Goal: Use online tool/utility: Utilize a website feature to perform a specific function

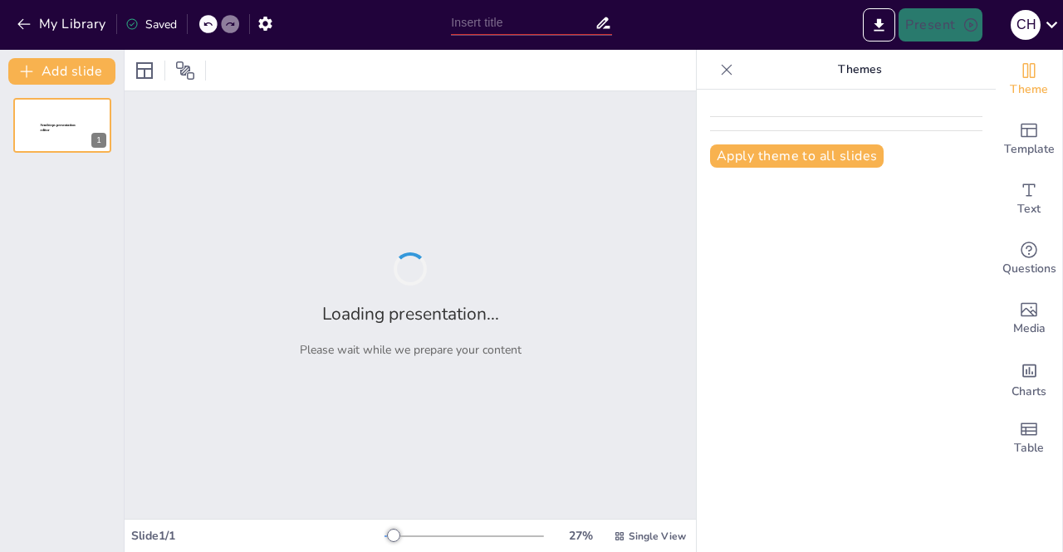
type input "Elementos Clave del PDF: Una Presentación Visual"
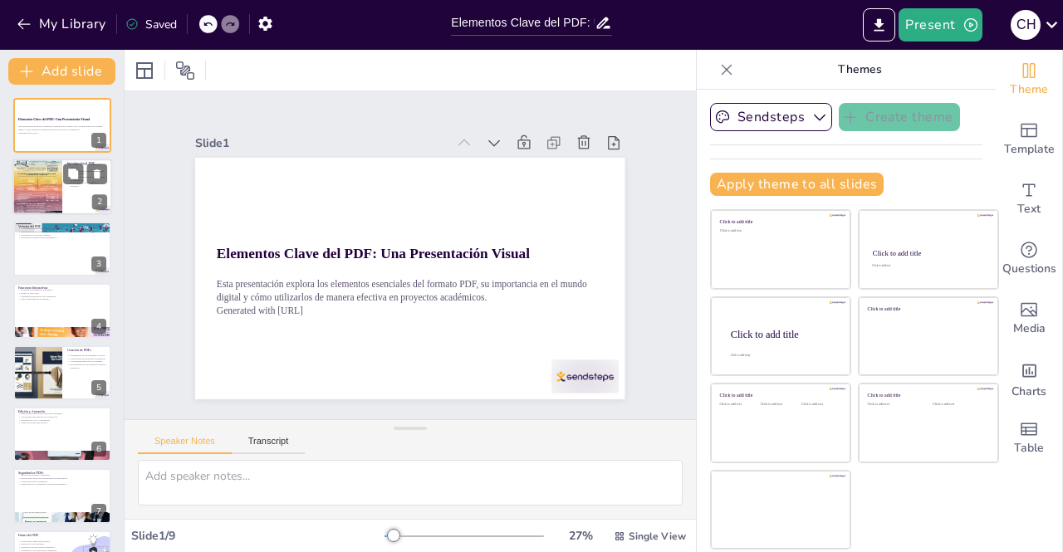
click at [50, 194] on div at bounding box center [37, 187] width 50 height 66
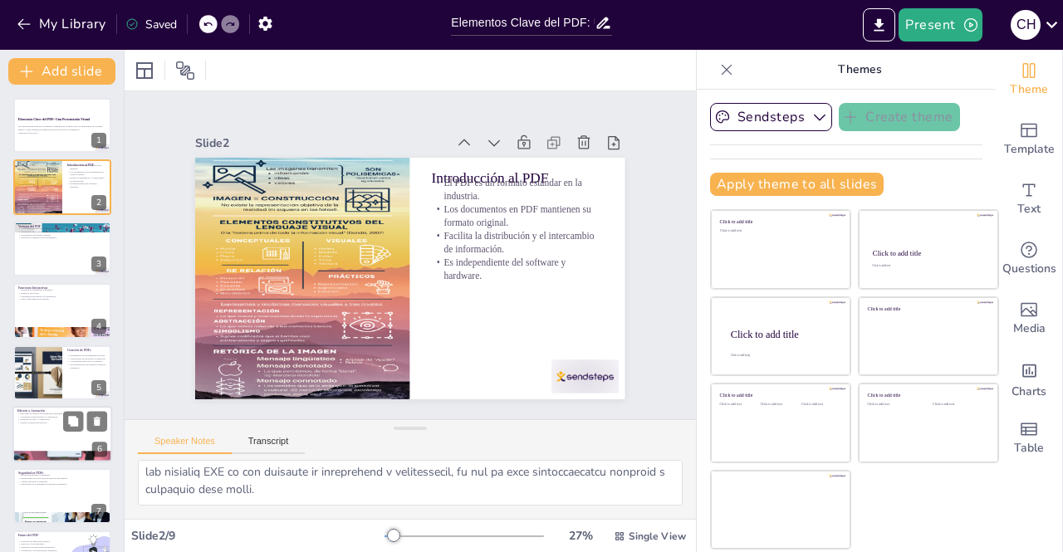
scroll to position [108, 0]
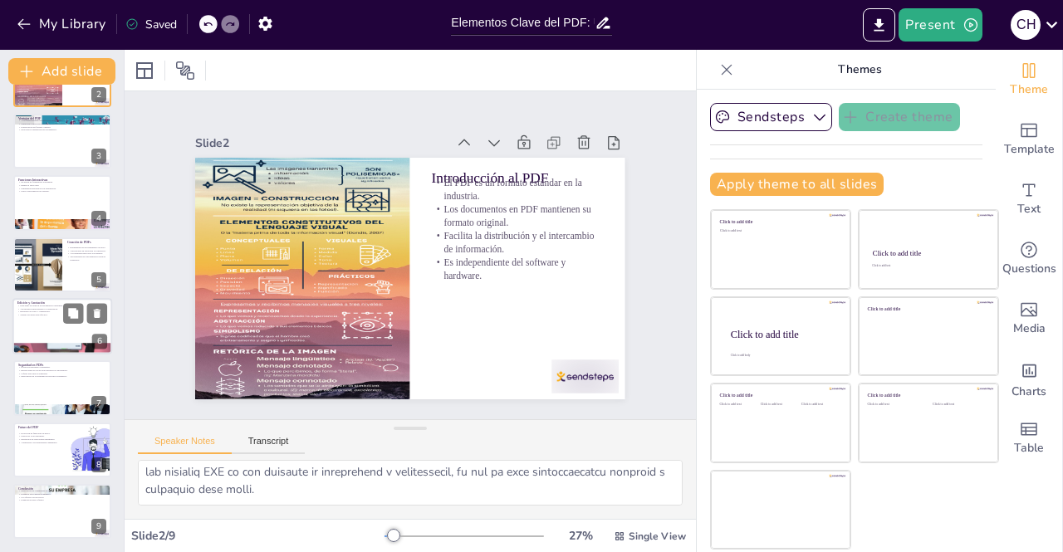
click at [57, 428] on div at bounding box center [62, 450] width 98 height 55
type textarea "Lo ipsumdolo si ame consectet ad ELIt se do eiusmodte in utla et dolorem al eni…"
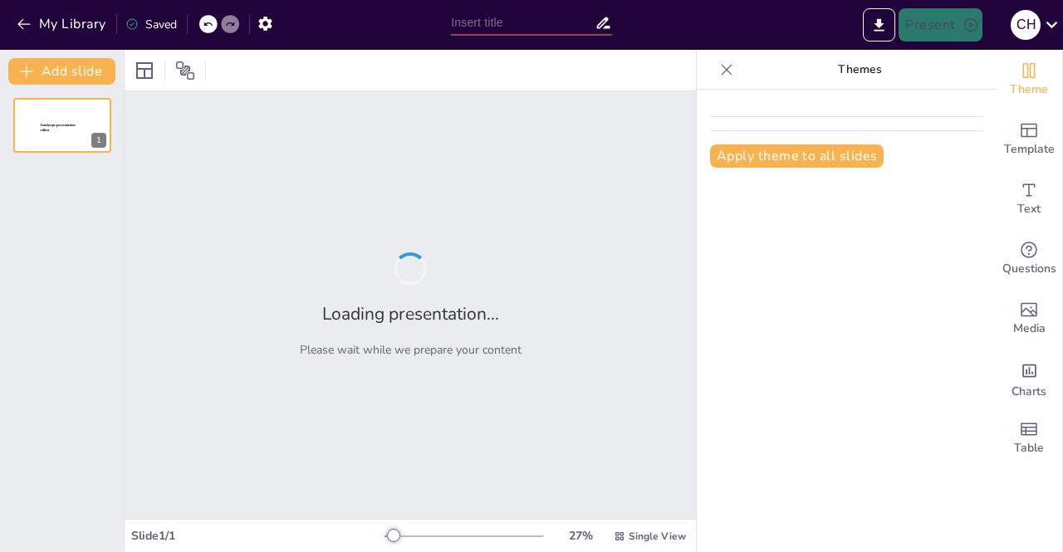
type input "Mejorando la Seguridad y Sostenibilidad: Proyecto de Iluminación en UNICAES"
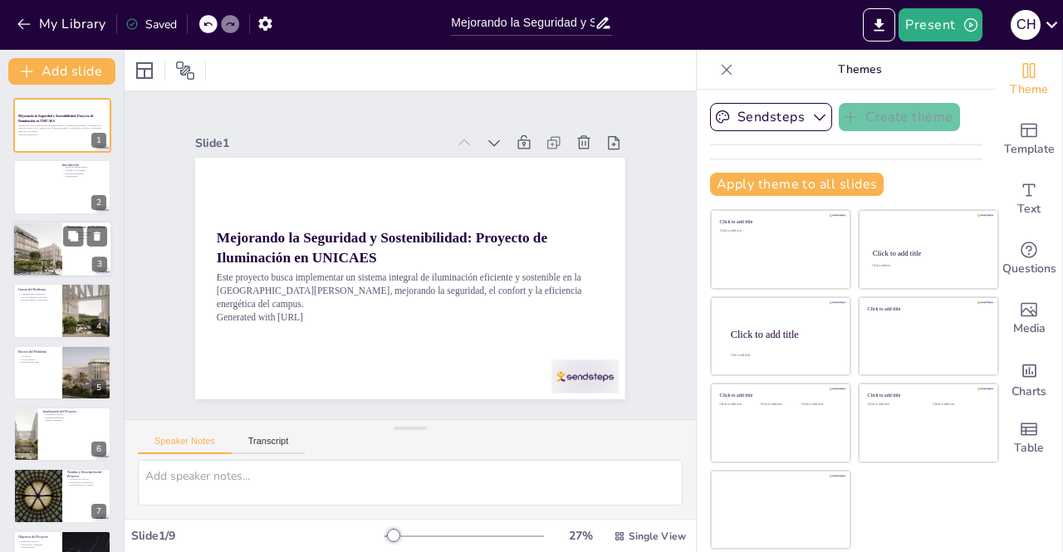
click at [53, 221] on div "Planteamiento del Problema Iluminación Inadecuada Riesgos de Seguridad Costos O…" at bounding box center [62, 249] width 100 height 56
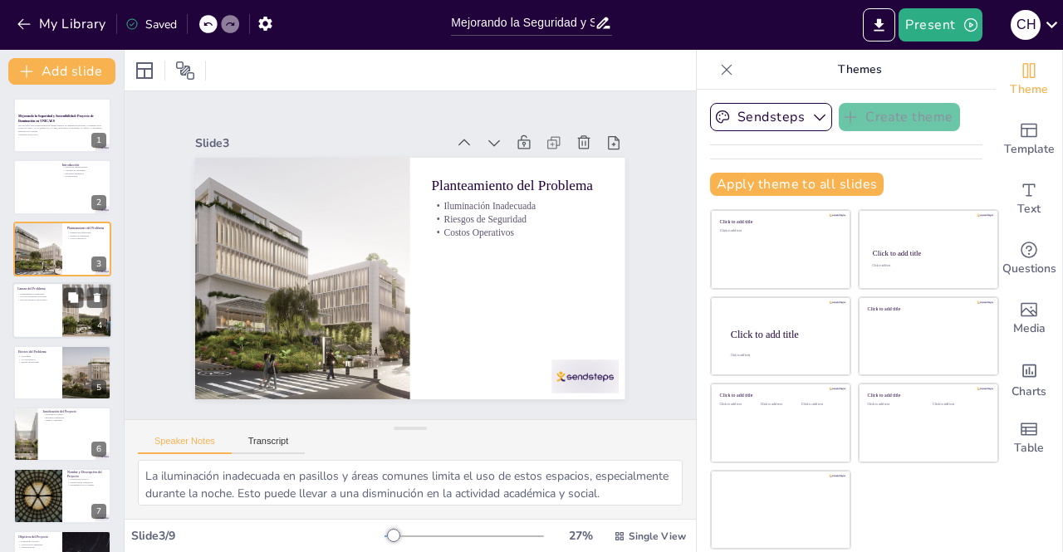
click at [55, 315] on div at bounding box center [62, 310] width 100 height 56
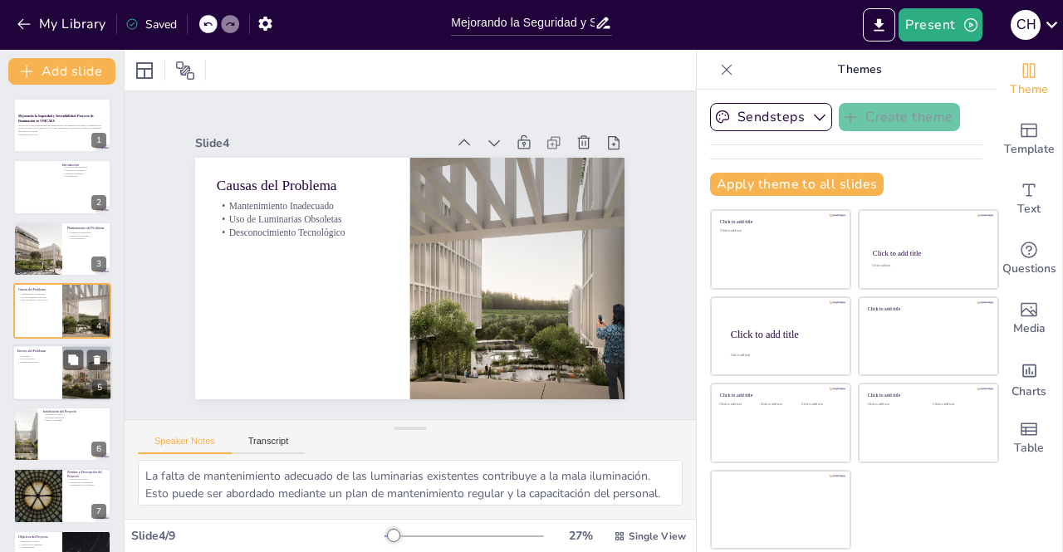
click at [61, 384] on div at bounding box center [62, 373] width 100 height 56
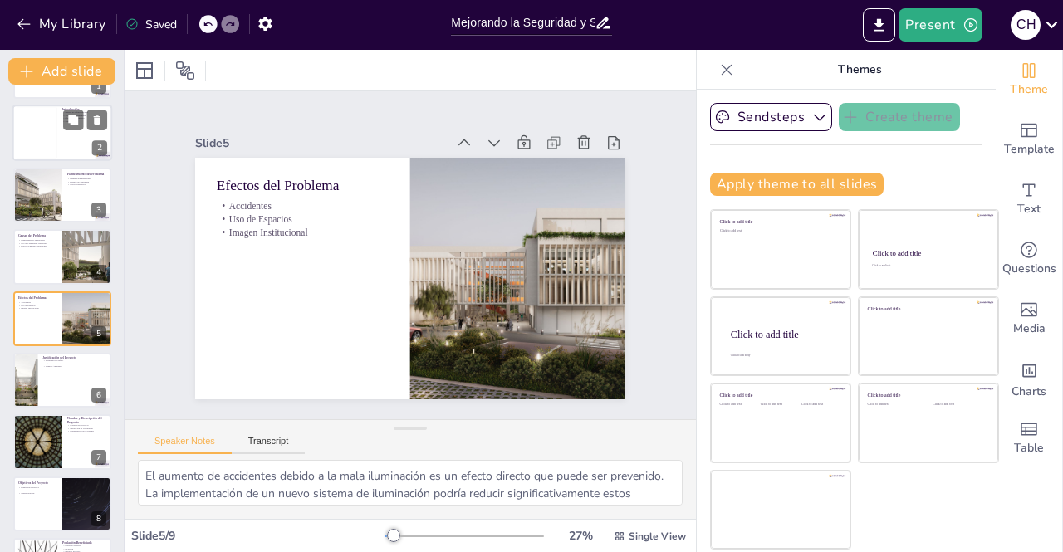
click at [53, 130] on div at bounding box center [37, 133] width 40 height 51
type textarea "La mejora de la infraestructura es fundamental para garantizar un ambiente segu…"
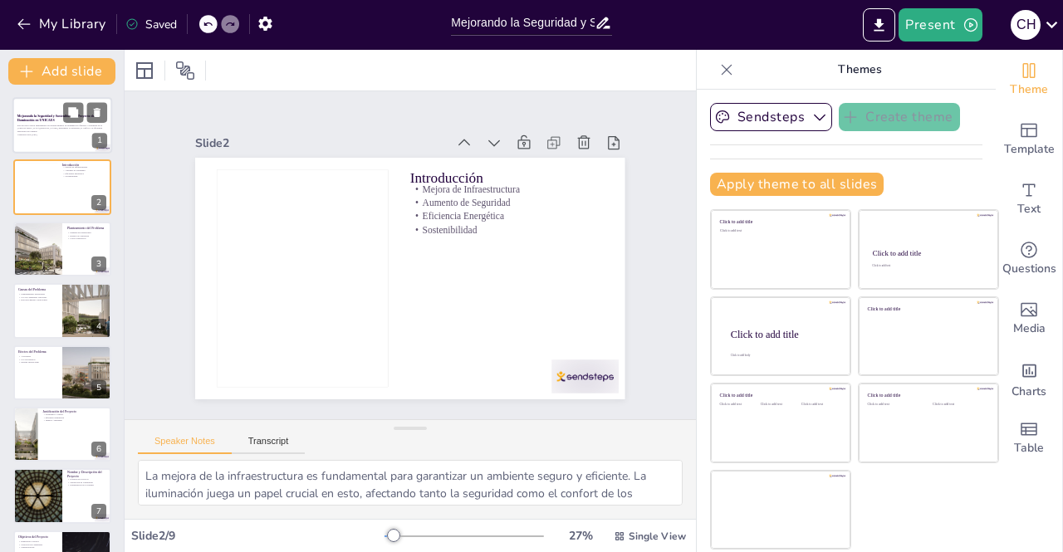
click at [36, 114] on strong "Mejorando la Seguridad y Sostenibilidad: Proyecto de Iluminación en UNICAES" at bounding box center [55, 118] width 77 height 8
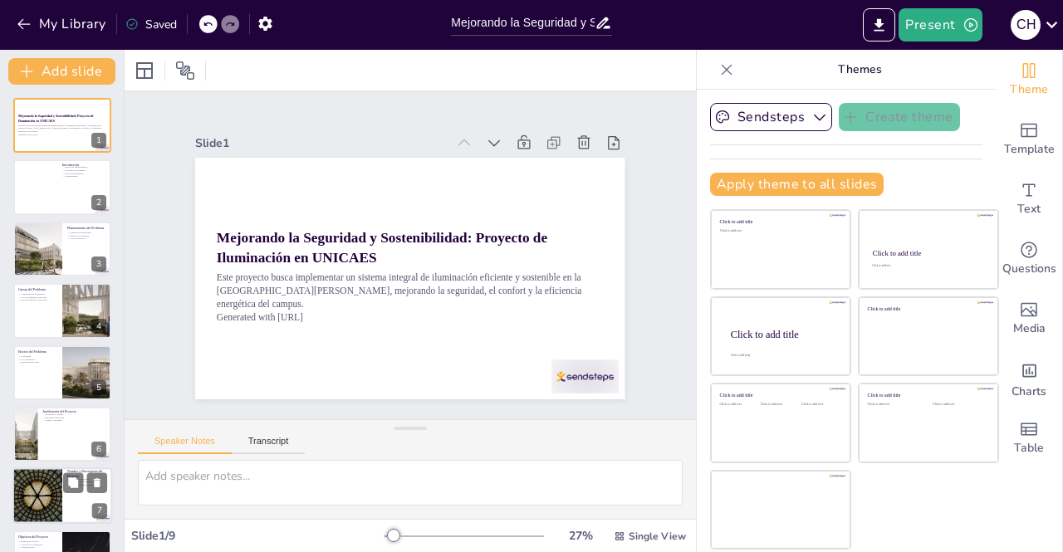
scroll to position [108, 0]
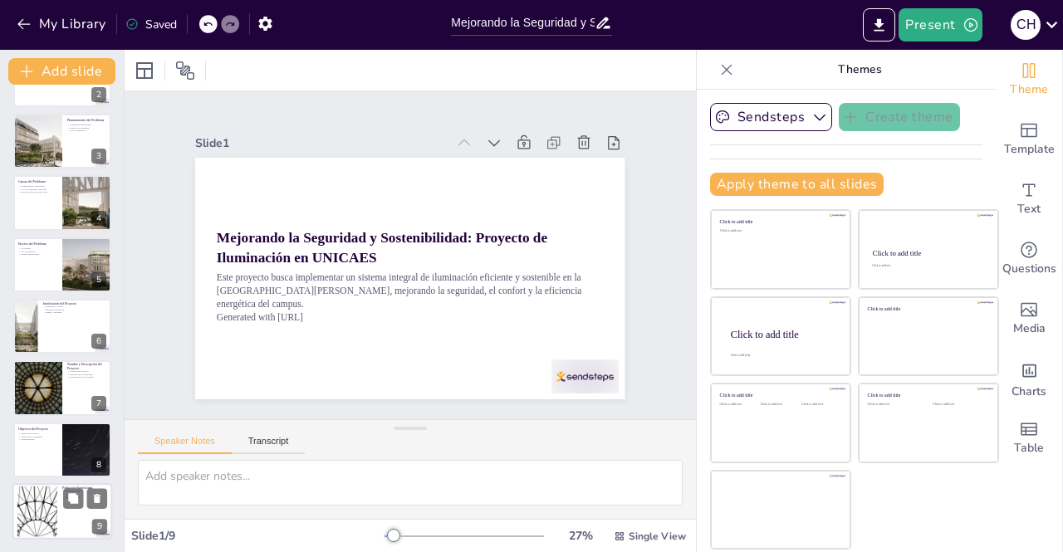
click at [48, 498] on div at bounding box center [38, 512] width 90 height 51
type textarea "El beneficio directo del proyecto es significativo. Mejorar la iluminación impa…"
